Goal: Information Seeking & Learning: Learn about a topic

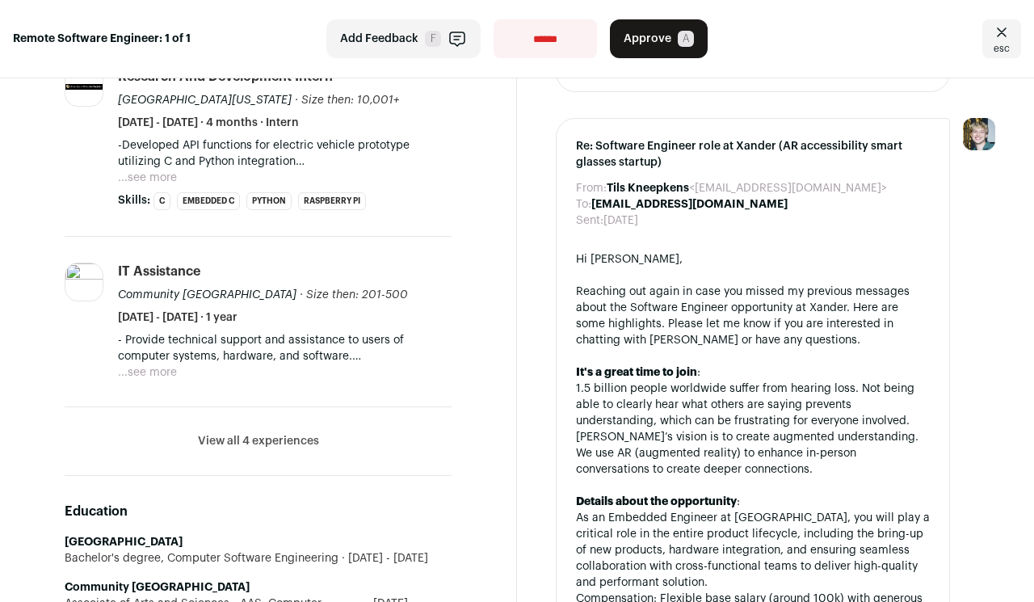
scroll to position [752, 0]
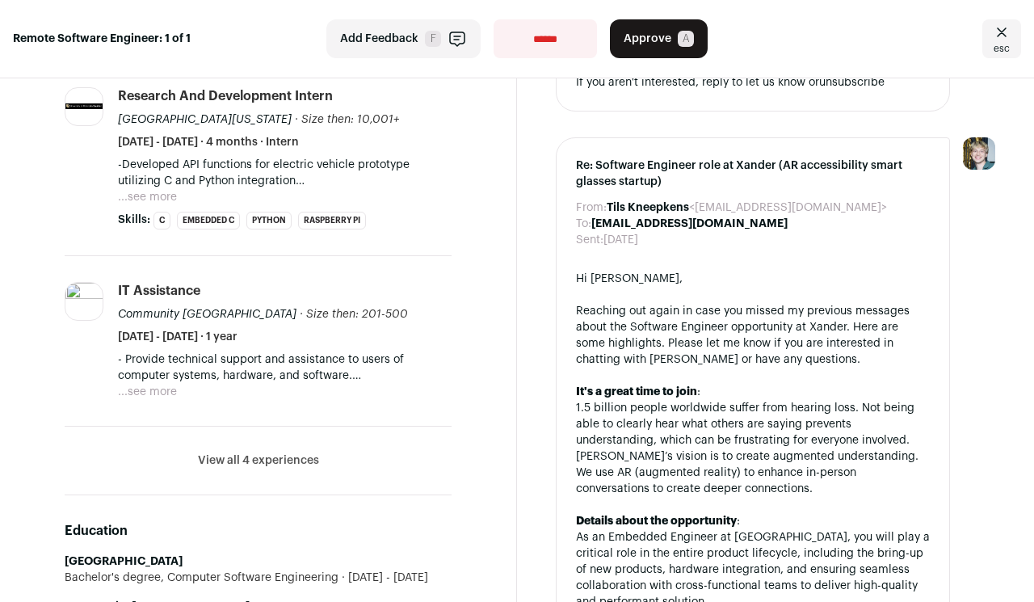
click at [288, 452] on button "View all 4 experiences" at bounding box center [258, 460] width 121 height 16
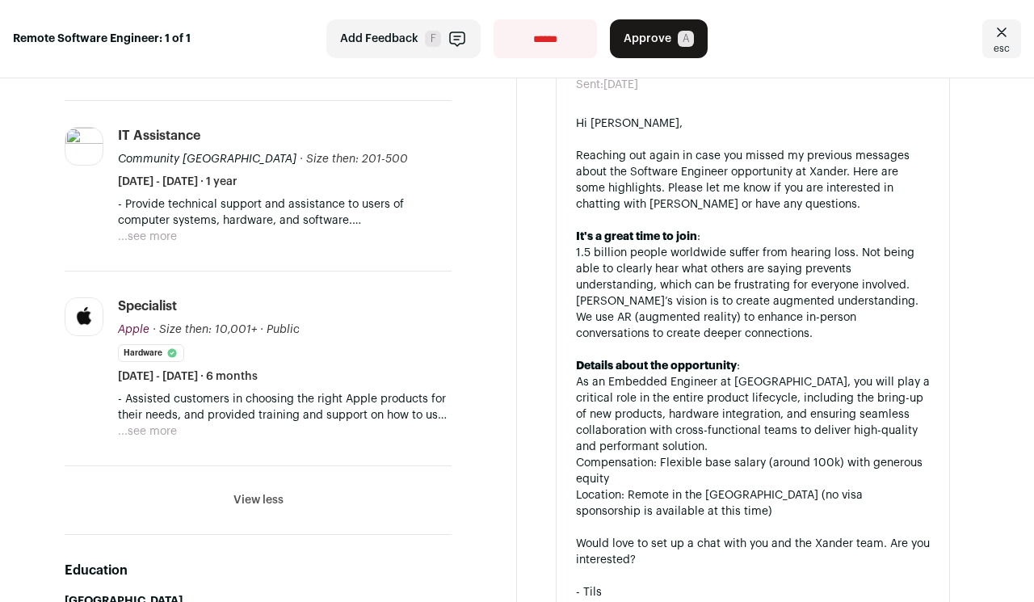
scroll to position [906, 0]
click at [149, 226] on li "IT Assistance Community College of [GEOGRAPHIC_DATA] · Size then: 201-500 Commu…" at bounding box center [258, 187] width 387 height 170
click at [153, 229] on button "...see more" at bounding box center [147, 237] width 59 height 16
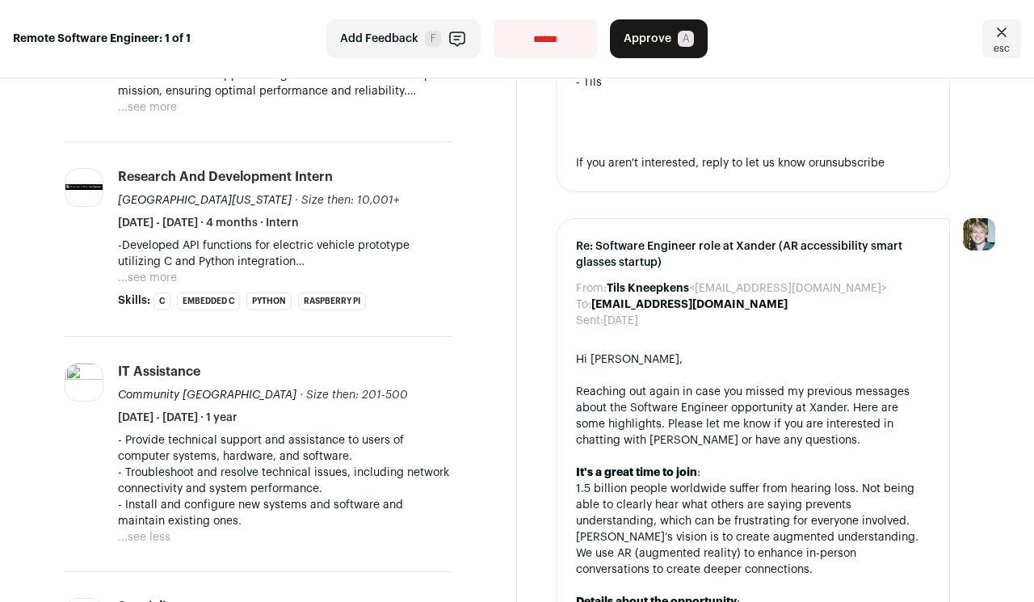
scroll to position [638, 0]
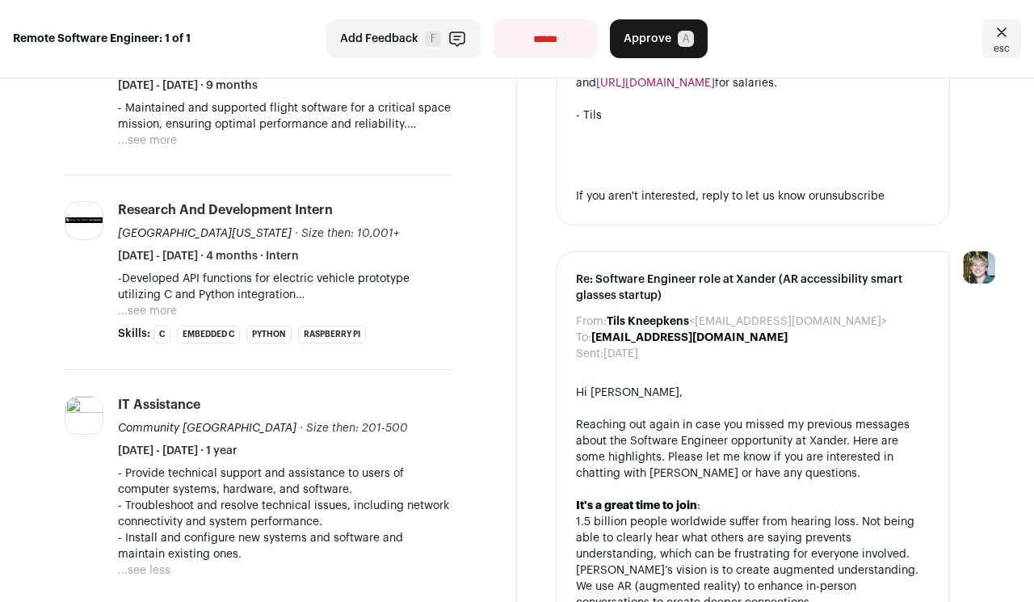
click at [167, 303] on button "...see more" at bounding box center [147, 311] width 59 height 16
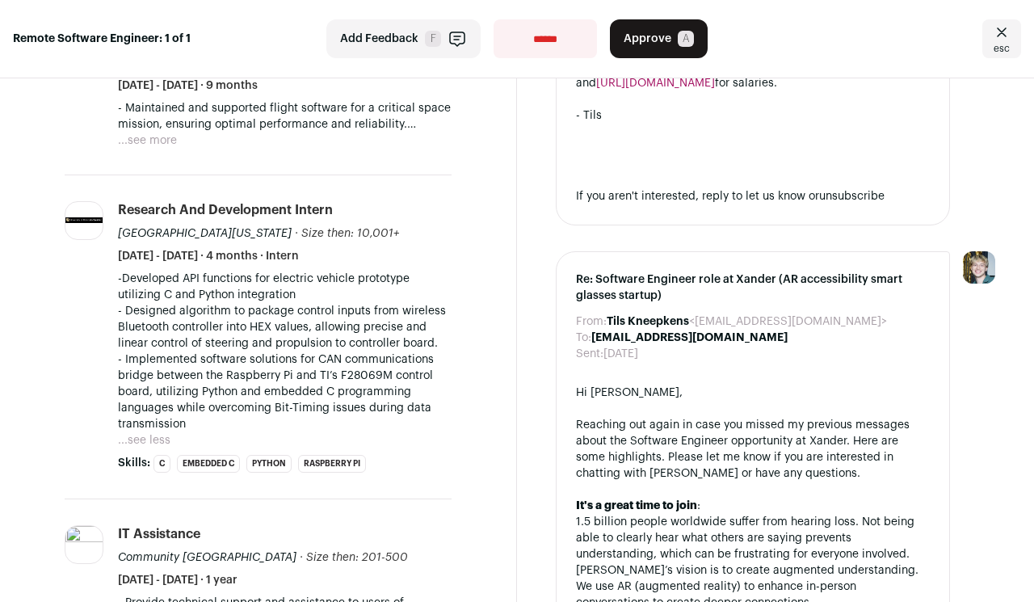
scroll to position [485, 0]
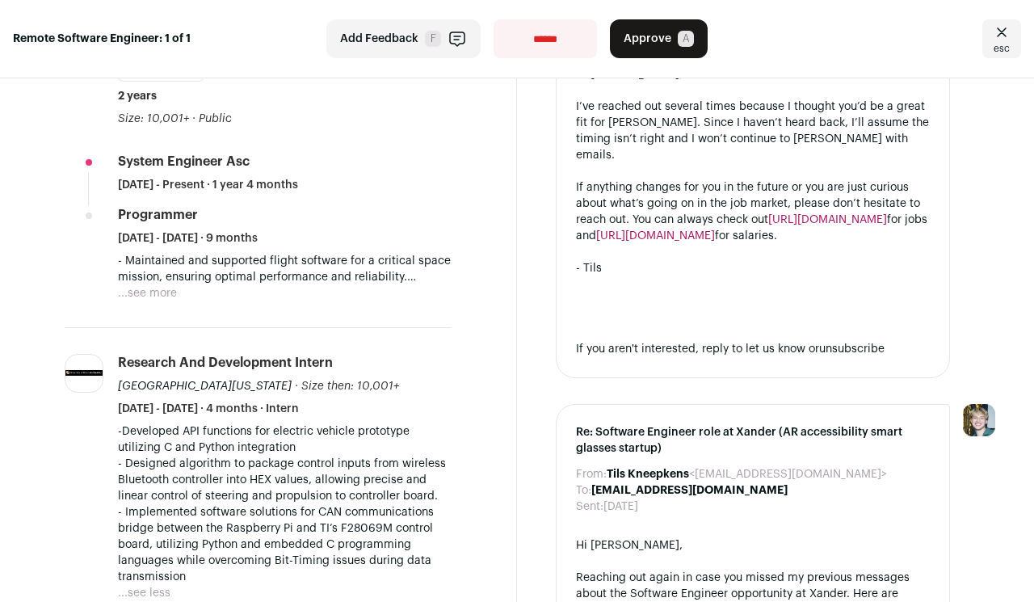
click at [163, 285] on button "...see more" at bounding box center [147, 293] width 59 height 16
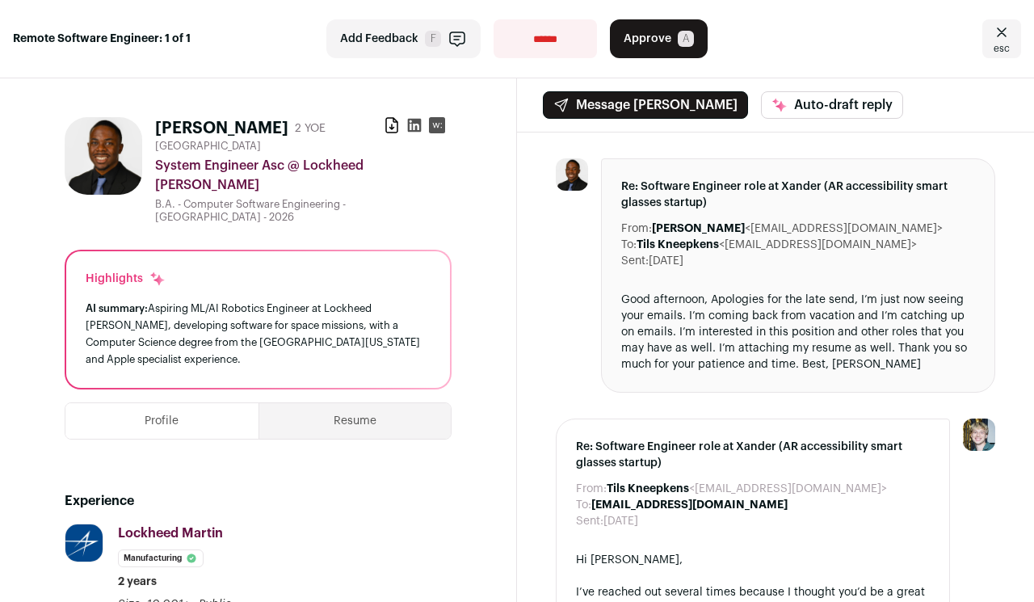
scroll to position [0, 0]
click at [365, 403] on button "Resume" at bounding box center [355, 421] width 192 height 36
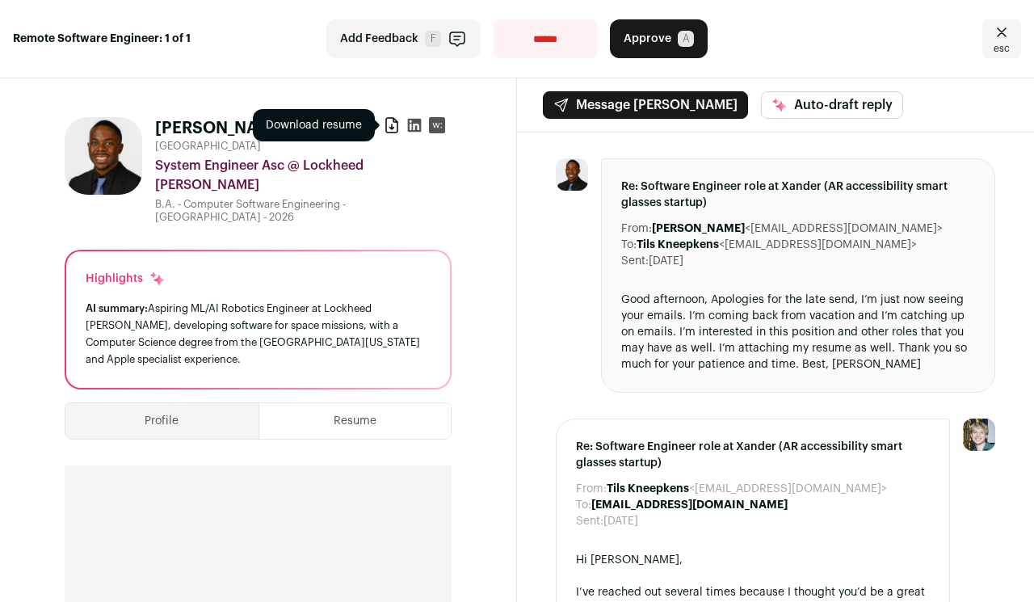
click at [389, 128] on icon at bounding box center [391, 125] width 11 height 15
select select "**********"
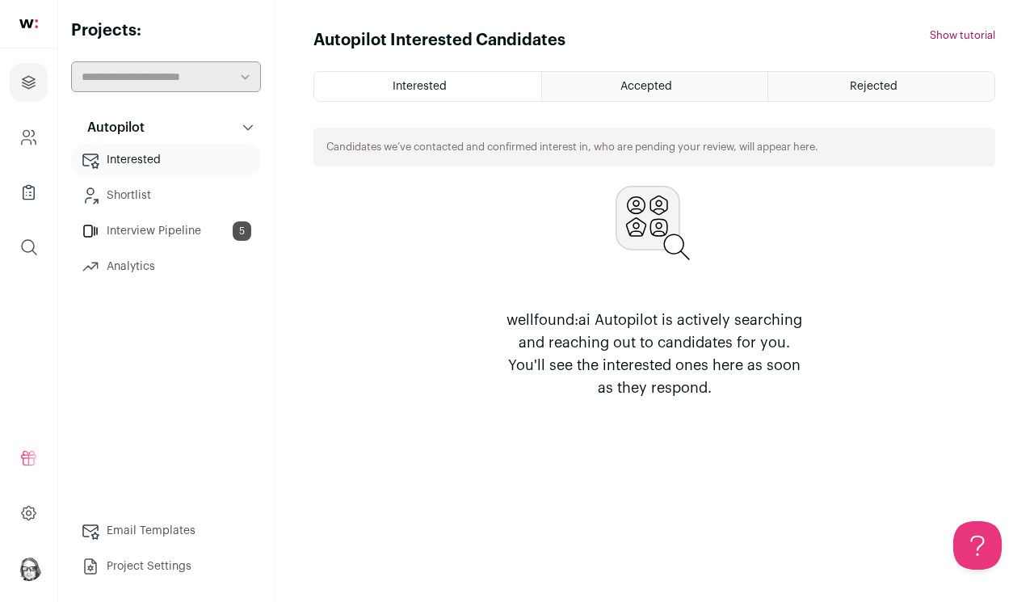
click at [173, 233] on link "Interview Pipeline 5" at bounding box center [166, 231] width 190 height 32
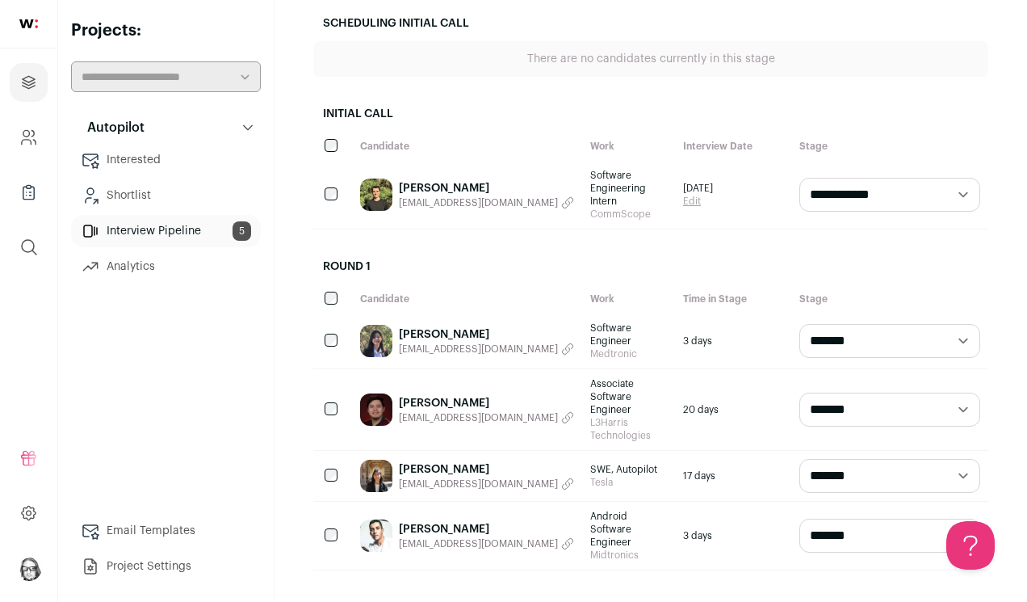
scroll to position [206, 0]
